Goal: Transaction & Acquisition: Purchase product/service

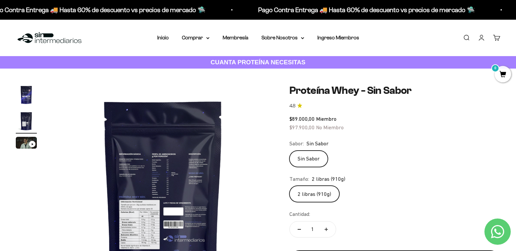
click at [484, 38] on link "Iniciar sesión" at bounding box center [481, 37] width 7 height 7
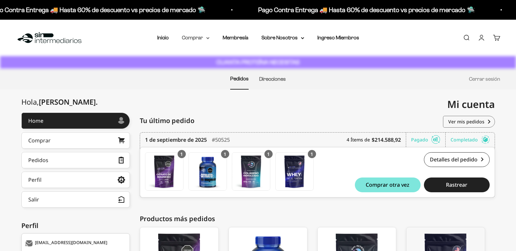
click at [204, 38] on summary "Comprar" at bounding box center [196, 38] width 28 height 9
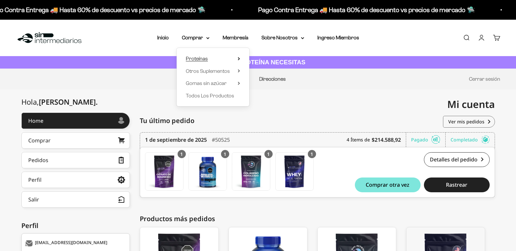
click at [204, 58] on span "Proteínas" at bounding box center [197, 59] width 22 height 6
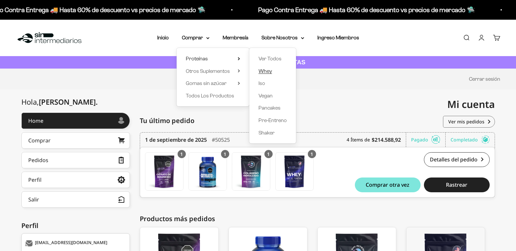
click at [269, 71] on span "Whey" at bounding box center [264, 71] width 13 height 6
click at [264, 72] on span "Whey" at bounding box center [264, 71] width 13 height 6
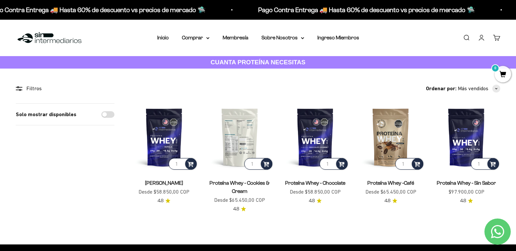
click at [235, 137] on img at bounding box center [240, 138] width 68 height 68
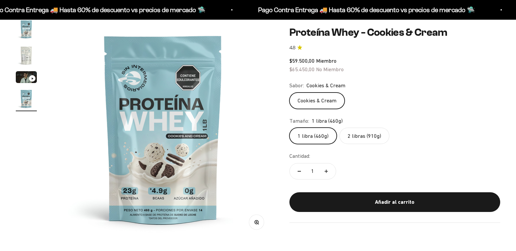
click at [367, 138] on label "2 libras (910g)" at bounding box center [364, 136] width 50 height 16
click at [289, 128] on input "2 libras (910g)" at bounding box center [289, 128] width 0 height 0
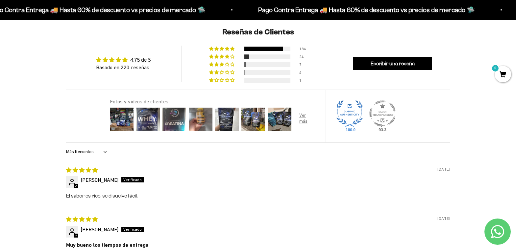
scroll to position [690, 0]
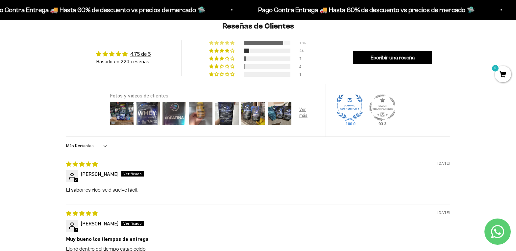
click at [272, 40] on div "184" at bounding box center [258, 42] width 98 height 5
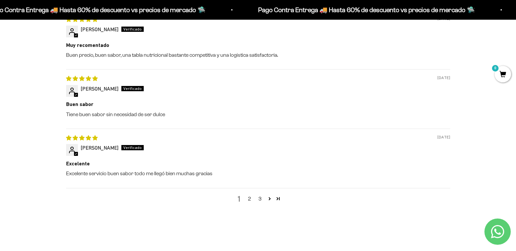
scroll to position [990, 0]
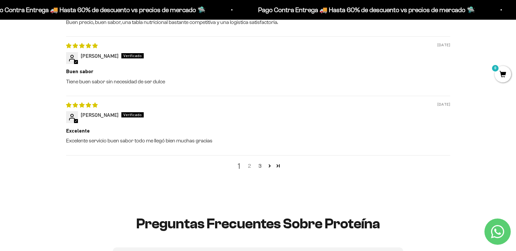
click at [247, 167] on link "2" at bounding box center [249, 166] width 11 height 8
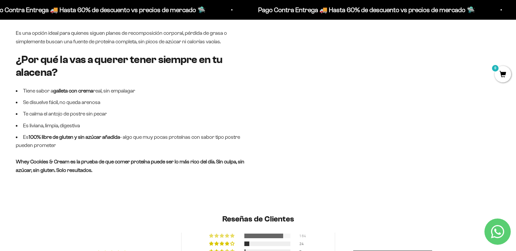
scroll to position [628, 0]
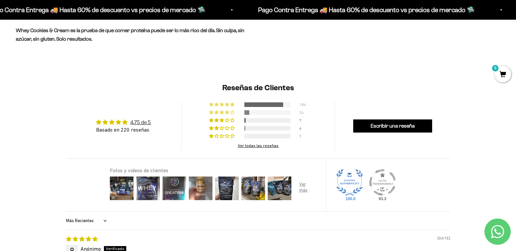
click at [260, 112] on div at bounding box center [267, 112] width 46 height 5
click at [253, 121] on div at bounding box center [267, 120] width 46 height 5
click at [254, 135] on div at bounding box center [267, 136] width 46 height 5
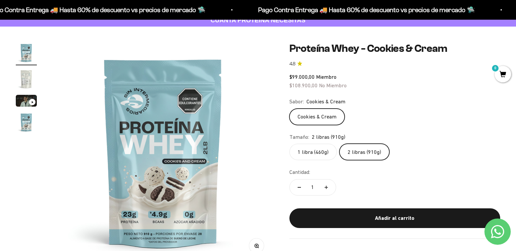
scroll to position [66, 0]
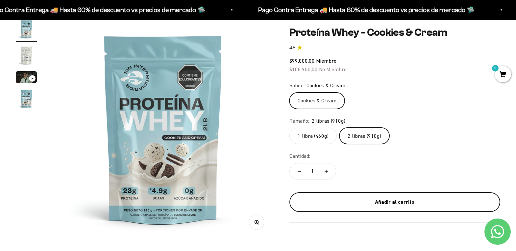
click at [396, 203] on div "Añadir al carrito" at bounding box center [394, 202] width 184 height 9
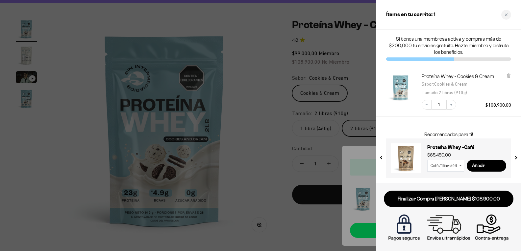
click at [251, 155] on div at bounding box center [260, 125] width 521 height 251
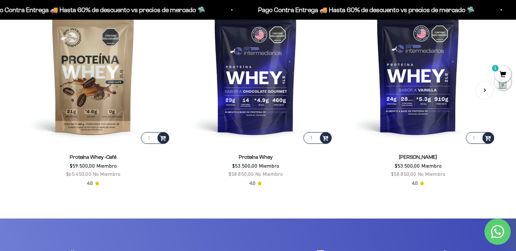
scroll to position [1282, 0]
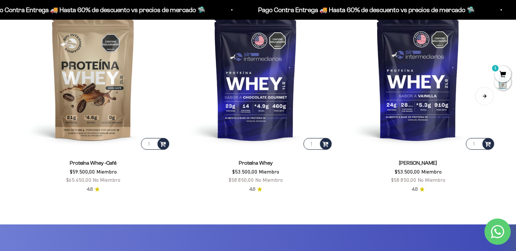
click at [487, 95] on button "Siguiente" at bounding box center [484, 96] width 18 height 18
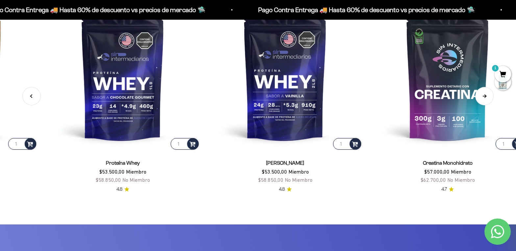
scroll to position [0, 164]
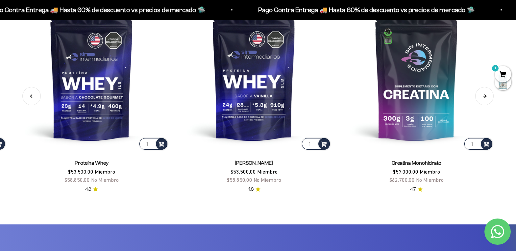
click at [481, 98] on button "Siguiente" at bounding box center [484, 96] width 18 height 18
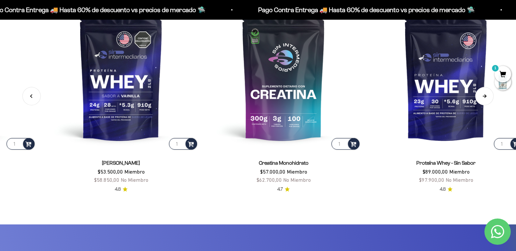
scroll to position [0, 328]
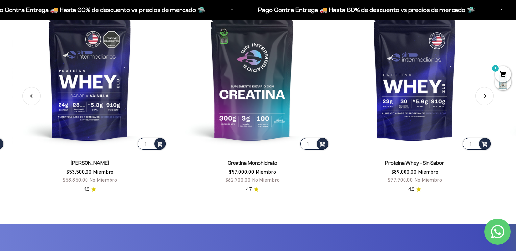
click at [479, 99] on button "Siguiente" at bounding box center [484, 96] width 18 height 18
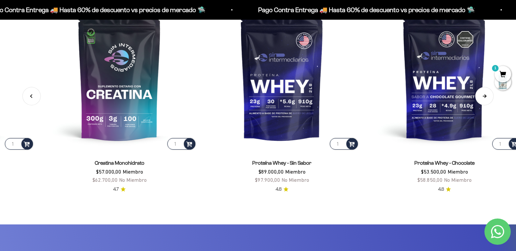
scroll to position [0, 492]
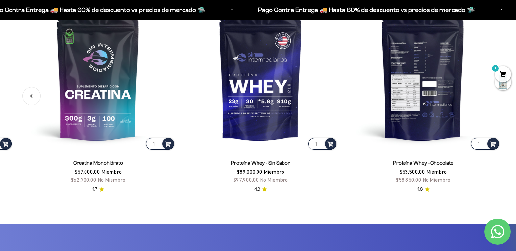
click at [427, 112] on img at bounding box center [422, 74] width 154 height 154
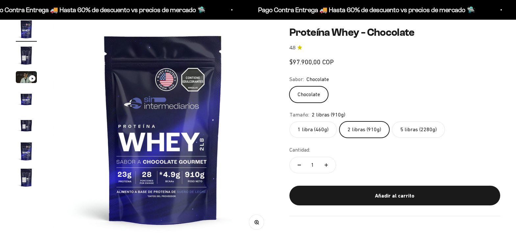
scroll to position [66, 0]
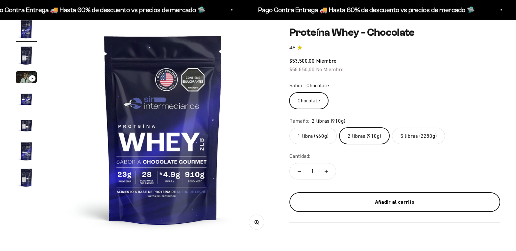
click at [351, 192] on safe-sticky "Proteína Whey - Chocolate 4.8 $53.500,00 Miembro $58.850,00 No Miembro Calidad …" at bounding box center [394, 124] width 211 height 197
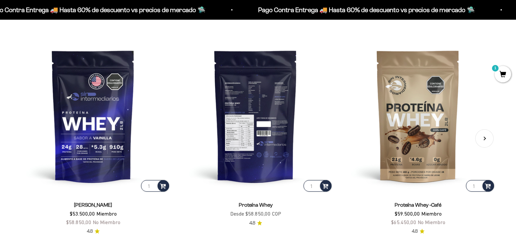
scroll to position [1444, 0]
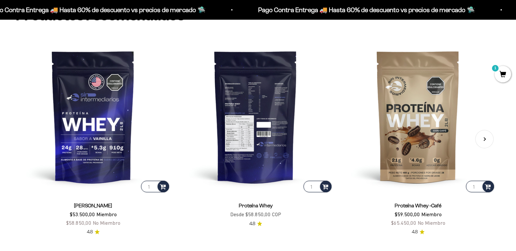
click at [270, 143] on img at bounding box center [255, 116] width 154 height 154
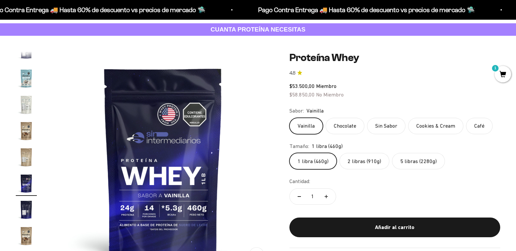
click at [355, 167] on label "2 libras (910g)" at bounding box center [364, 161] width 50 height 16
click at [289, 153] on input "2 libras (910g)" at bounding box center [289, 153] width 0 height 0
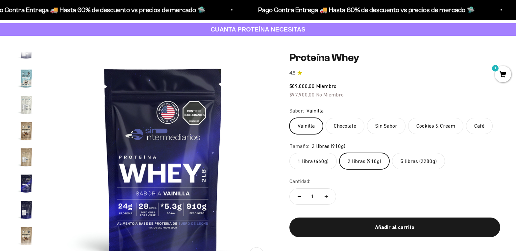
scroll to position [12, 0]
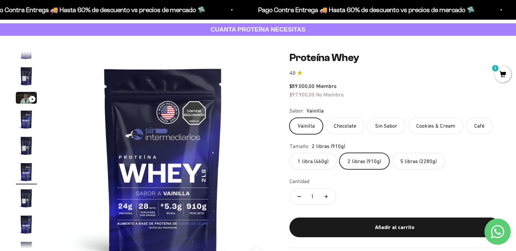
click at [381, 126] on label "Sin Sabor" at bounding box center [386, 126] width 38 height 16
click at [289, 118] on input "Sin Sabor" at bounding box center [289, 118] width 0 height 0
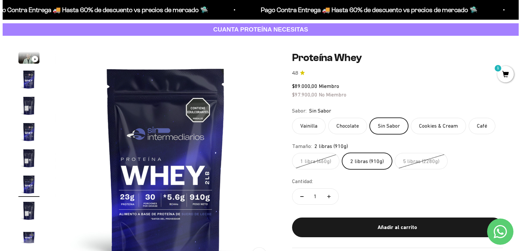
scroll to position [65, 0]
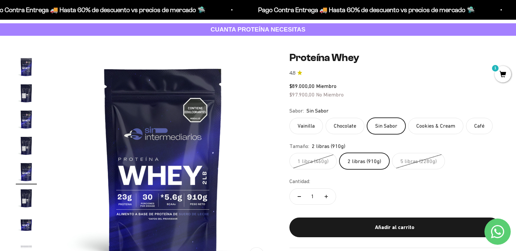
click at [364, 168] on label "2 libras (910g)" at bounding box center [364, 161] width 50 height 16
click at [289, 153] on input "2 libras (910g)" at bounding box center [289, 153] width 0 height 0
click at [367, 163] on label "2 libras (910g)" at bounding box center [364, 161] width 50 height 16
click at [289, 153] on input "2 libras (910g)" at bounding box center [289, 153] width 0 height 0
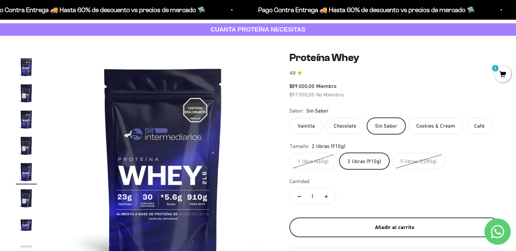
click at [392, 222] on button "Añadir al carrito" at bounding box center [394, 228] width 211 height 20
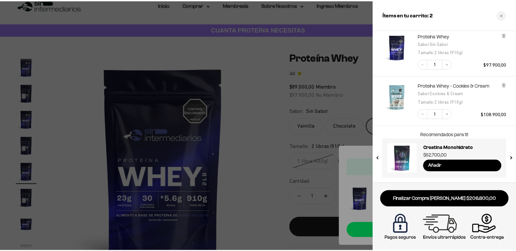
scroll to position [0, 0]
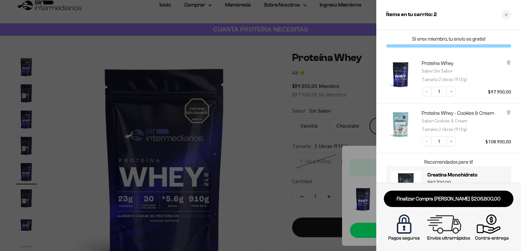
click at [271, 137] on div at bounding box center [260, 125] width 521 height 251
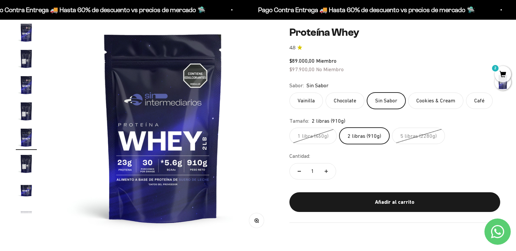
scroll to position [66, 0]
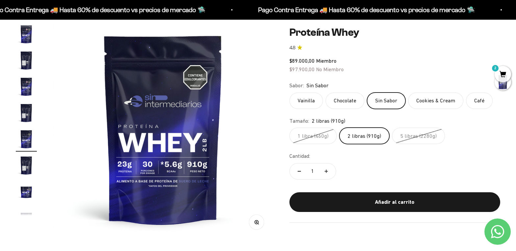
click at [348, 103] on label "Chocolate" at bounding box center [344, 101] width 39 height 16
click at [289, 93] on input "Chocolate" at bounding box center [289, 92] width 0 height 0
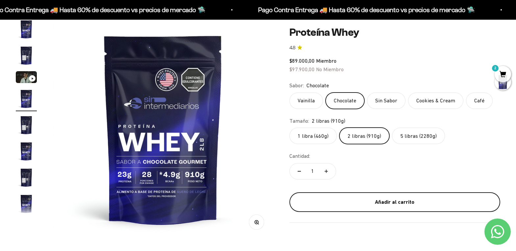
click at [382, 200] on div "Añadir al carrito" at bounding box center [394, 202] width 184 height 9
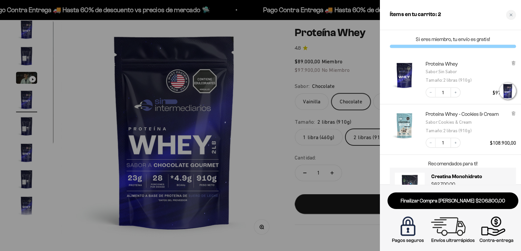
scroll to position [0, 694]
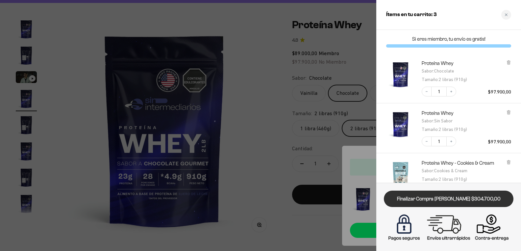
click at [435, 203] on link "Finalizar Compra Segura $304.700,00" at bounding box center [449, 199] width 130 height 17
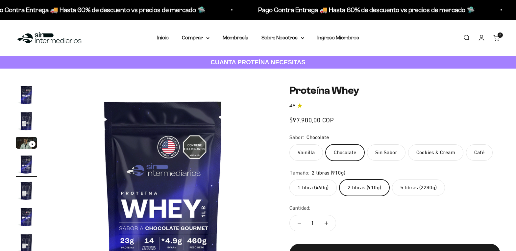
click at [238, 37] on link "Membresía" at bounding box center [236, 38] width 26 height 6
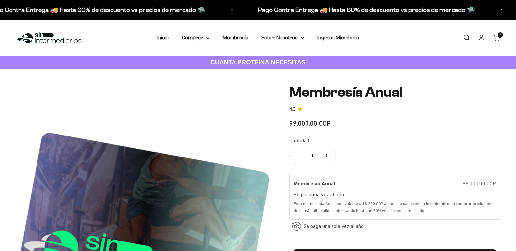
click at [499, 36] on span "3" at bounding box center [500, 35] width 2 height 3
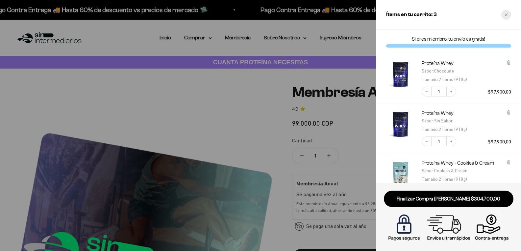
click at [504, 17] on div "Close cart" at bounding box center [506, 15] width 10 height 10
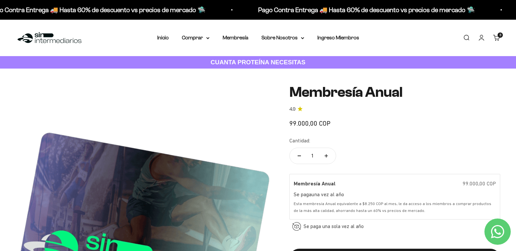
click at [481, 40] on link "Cuenta" at bounding box center [481, 37] width 7 height 7
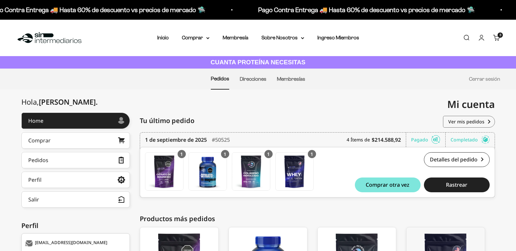
click at [499, 38] on div "3 artículos 3" at bounding box center [499, 35] width 5 height 5
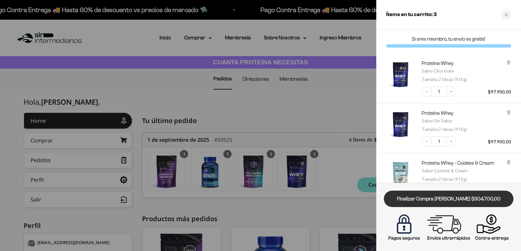
click at [440, 197] on link "Finalizar Compra Segura $304.700,00" at bounding box center [449, 199] width 130 height 17
